Goal: Check status

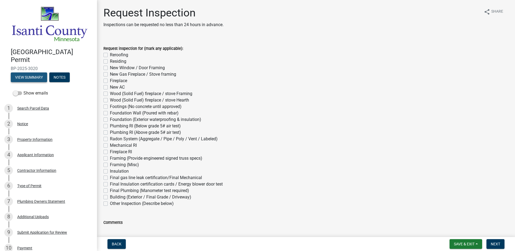
click at [32, 73] on button "View Summary" at bounding box center [29, 77] width 36 height 10
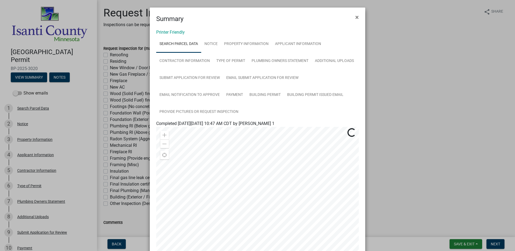
click at [60, 74] on ngb-modal-window "Summary × Printer Friendly Search Parcel Data Notice Property Information Appli…" at bounding box center [257, 125] width 515 height 251
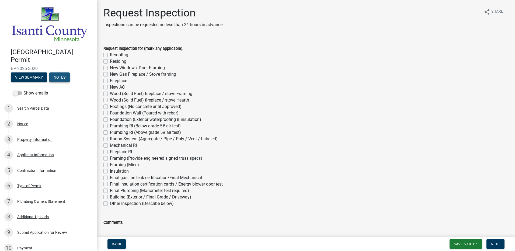
click at [62, 76] on button "Notes" at bounding box center [59, 77] width 20 height 10
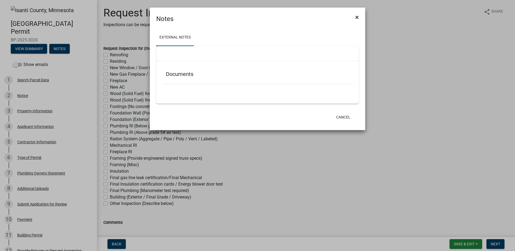
click at [358, 16] on span "×" at bounding box center [357, 17] width 4 height 8
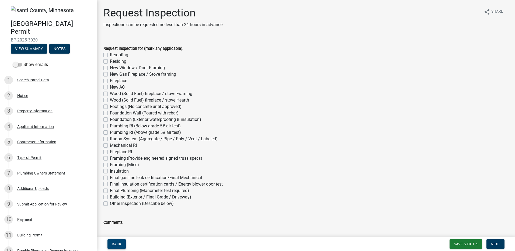
click at [115, 244] on span "Back" at bounding box center [117, 244] width 10 height 4
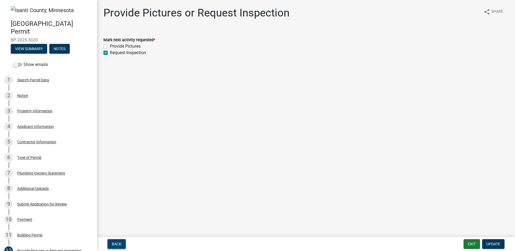
click at [115, 244] on span "Back" at bounding box center [117, 244] width 10 height 4
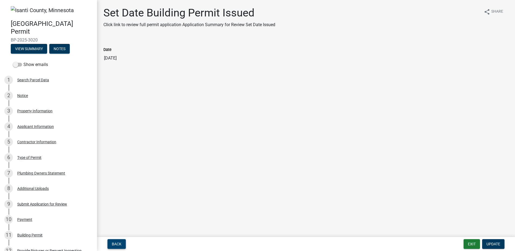
click at [115, 244] on span "Back" at bounding box center [117, 244] width 10 height 4
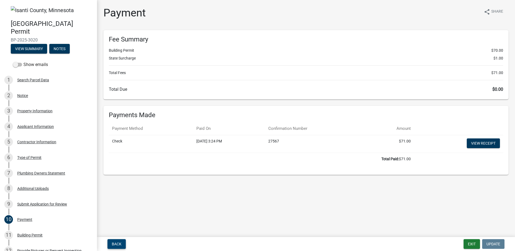
click at [115, 244] on span "Back" at bounding box center [117, 244] width 10 height 4
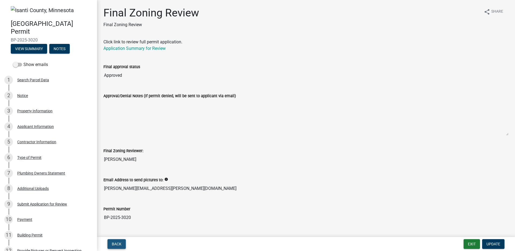
click at [115, 244] on span "Back" at bounding box center [117, 244] width 10 height 4
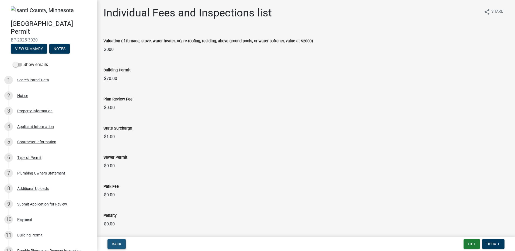
click at [115, 244] on span "Back" at bounding box center [117, 244] width 10 height 4
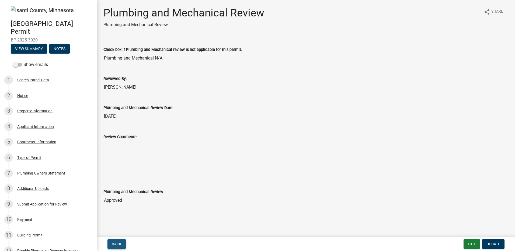
click at [115, 244] on span "Back" at bounding box center [117, 244] width 10 height 4
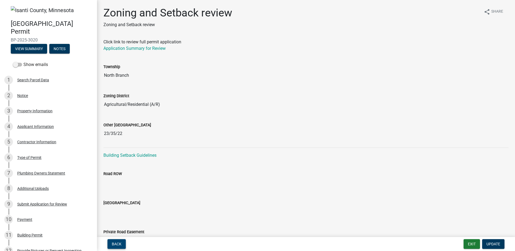
click at [115, 244] on span "Back" at bounding box center [117, 244] width 10 height 4
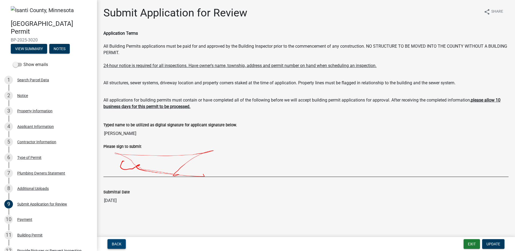
click at [115, 244] on span "Back" at bounding box center [117, 244] width 10 height 4
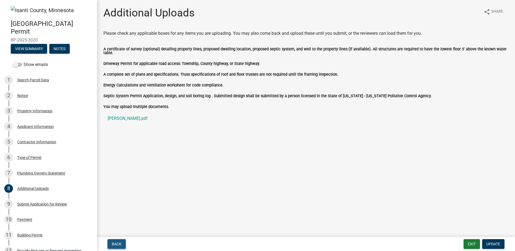
click at [115, 244] on span "Back" at bounding box center [117, 244] width 10 height 4
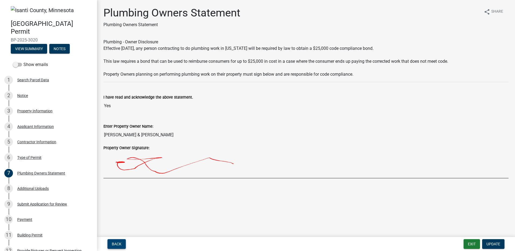
click at [115, 244] on span "Back" at bounding box center [117, 244] width 10 height 4
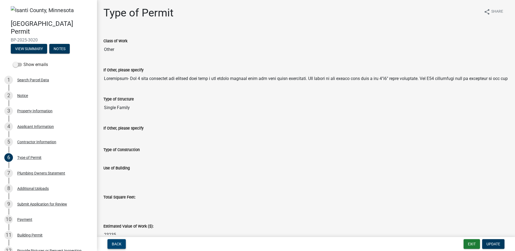
click at [115, 244] on span "Back" at bounding box center [117, 244] width 10 height 4
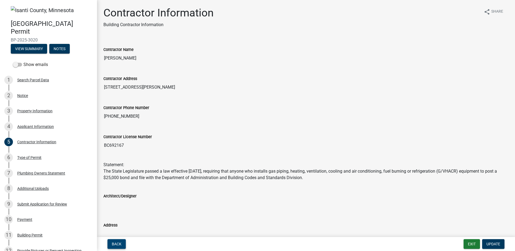
click at [115, 244] on span "Back" at bounding box center [117, 244] width 10 height 4
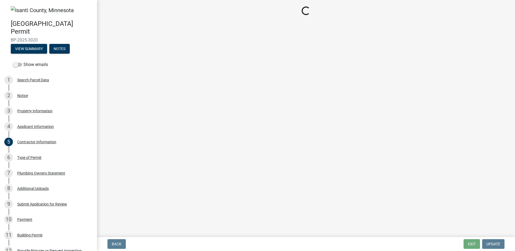
click at [115, 244] on span "Back" at bounding box center [117, 244] width 10 height 4
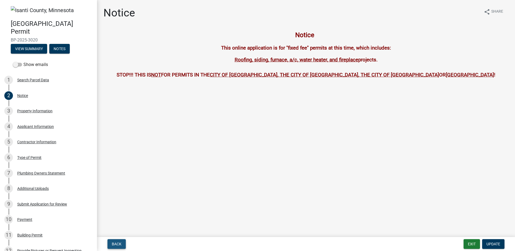
click at [115, 244] on span "Back" at bounding box center [117, 244] width 10 height 4
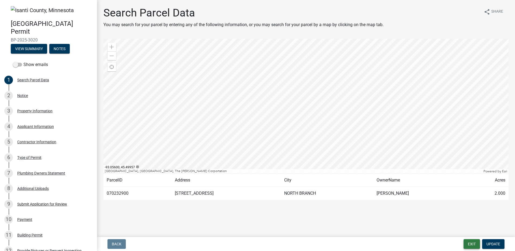
click at [474, 244] on button "Exit" at bounding box center [472, 244] width 16 height 10
